Goal: Task Accomplishment & Management: Manage account settings

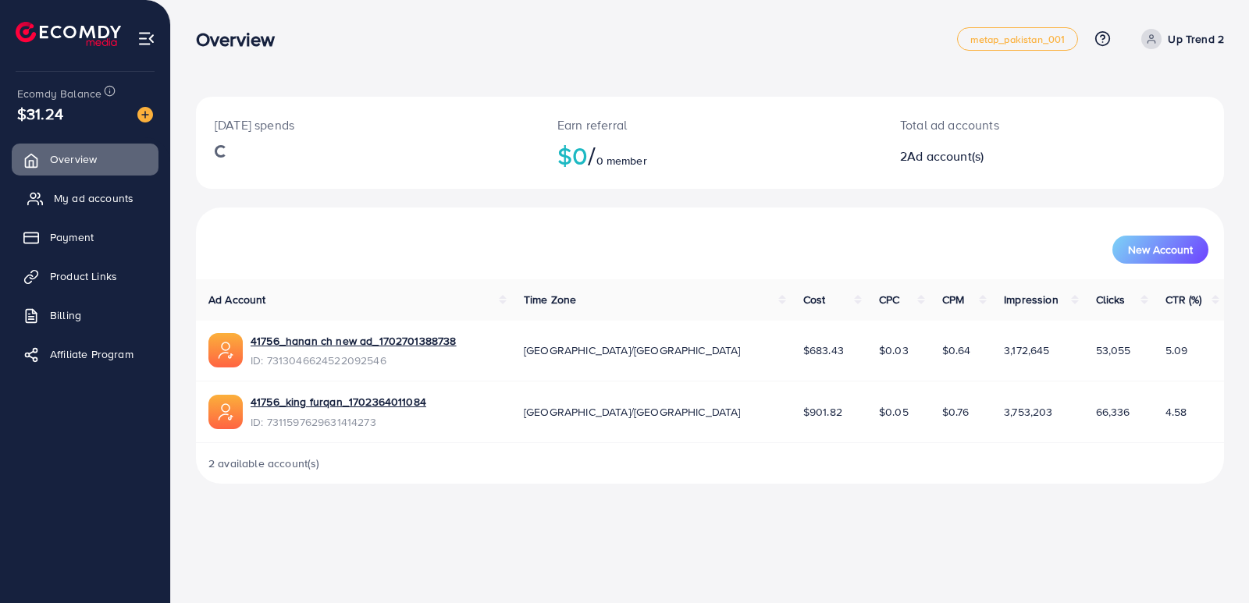
click at [99, 197] on span "My ad accounts" at bounding box center [94, 198] width 80 height 16
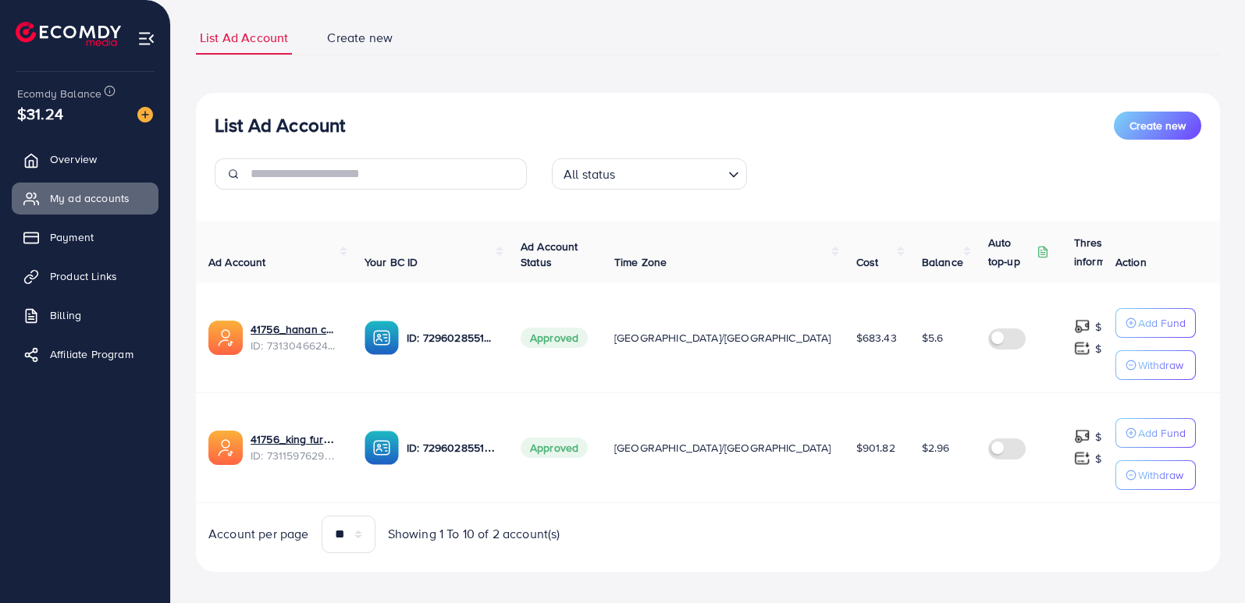
scroll to position [107, 0]
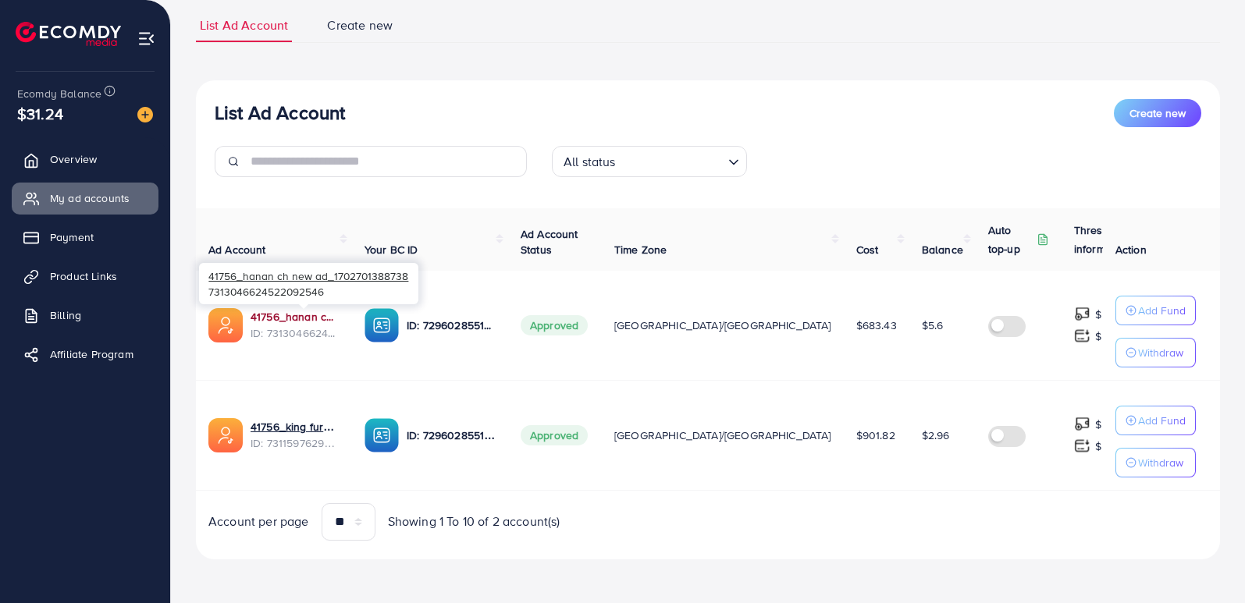
click at [300, 317] on link "41756_hanan ch new ad_1702701388738" at bounding box center [295, 317] width 89 height 16
click at [84, 275] on span "Product Links" at bounding box center [87, 276] width 67 height 16
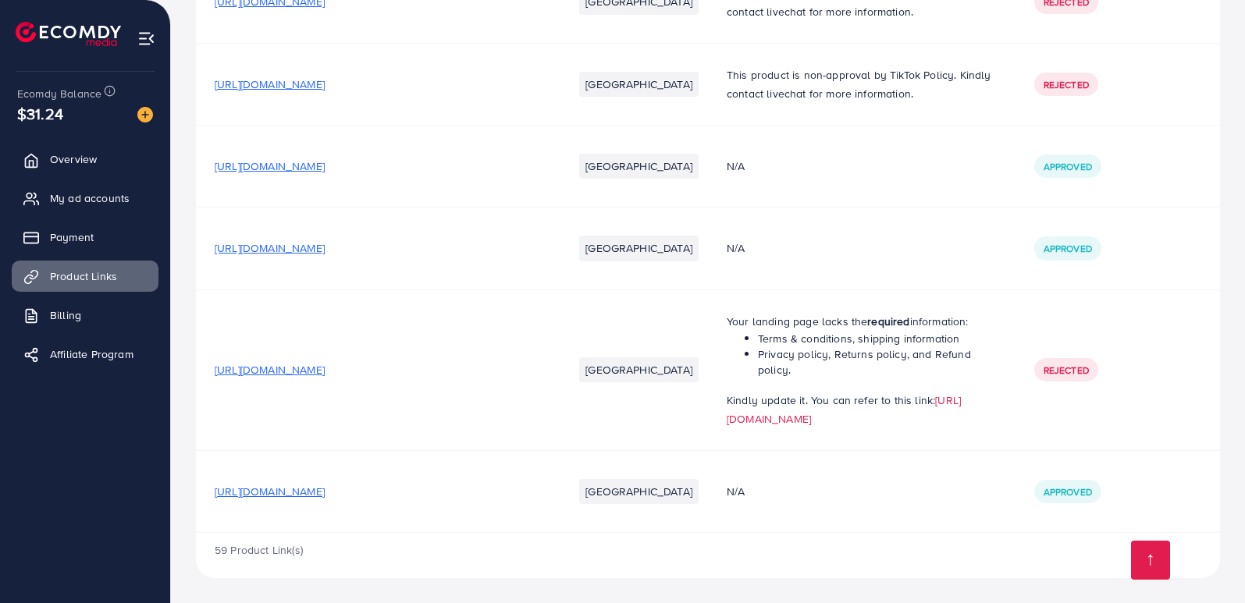
scroll to position [4686, 0]
click at [325, 490] on span "[URL][DOMAIN_NAME]" at bounding box center [270, 492] width 110 height 16
click at [101, 197] on span "My ad accounts" at bounding box center [94, 198] width 80 height 16
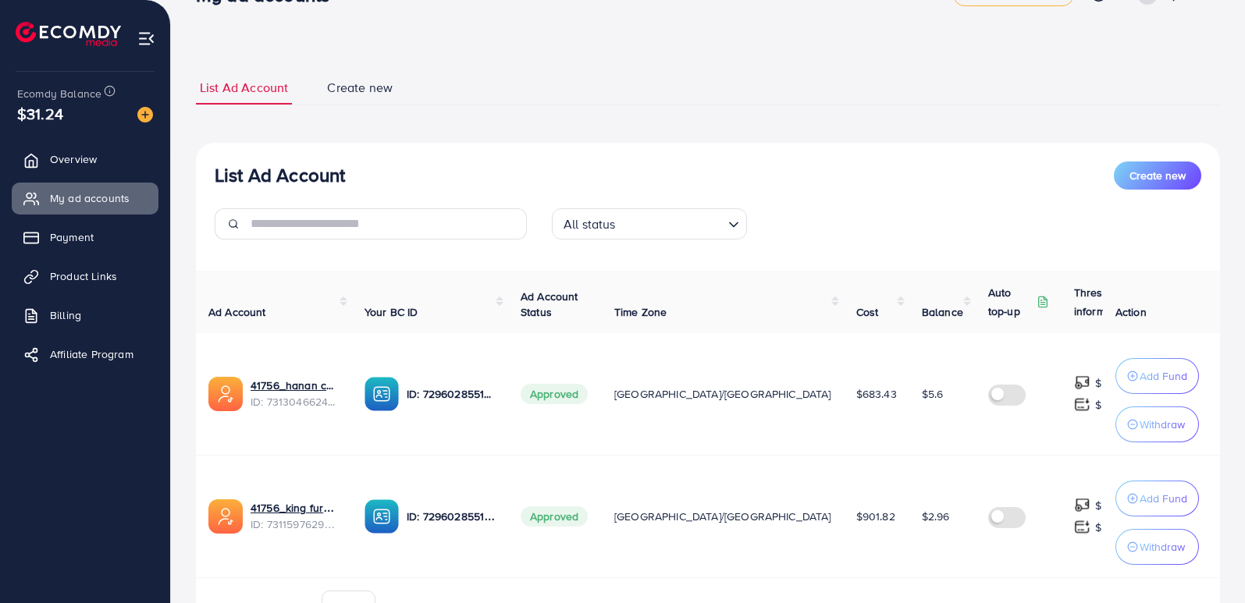
scroll to position [132, 0]
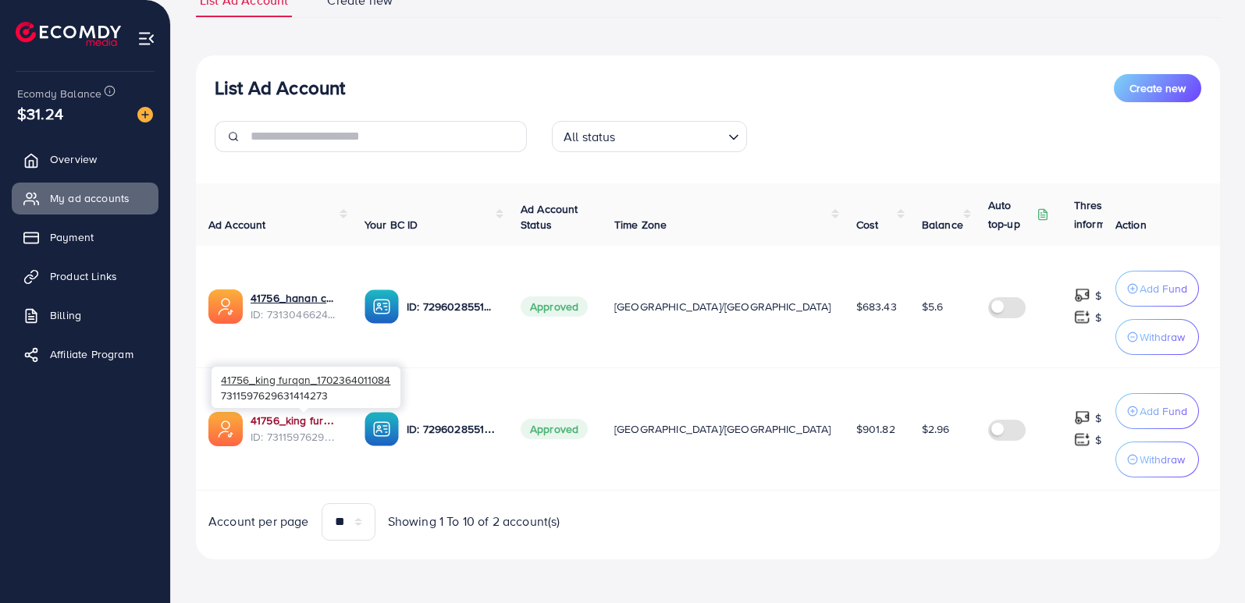
click at [306, 421] on link "41756_king furqan_1702364011084" at bounding box center [295, 421] width 89 height 16
